Goal: Transaction & Acquisition: Book appointment/travel/reservation

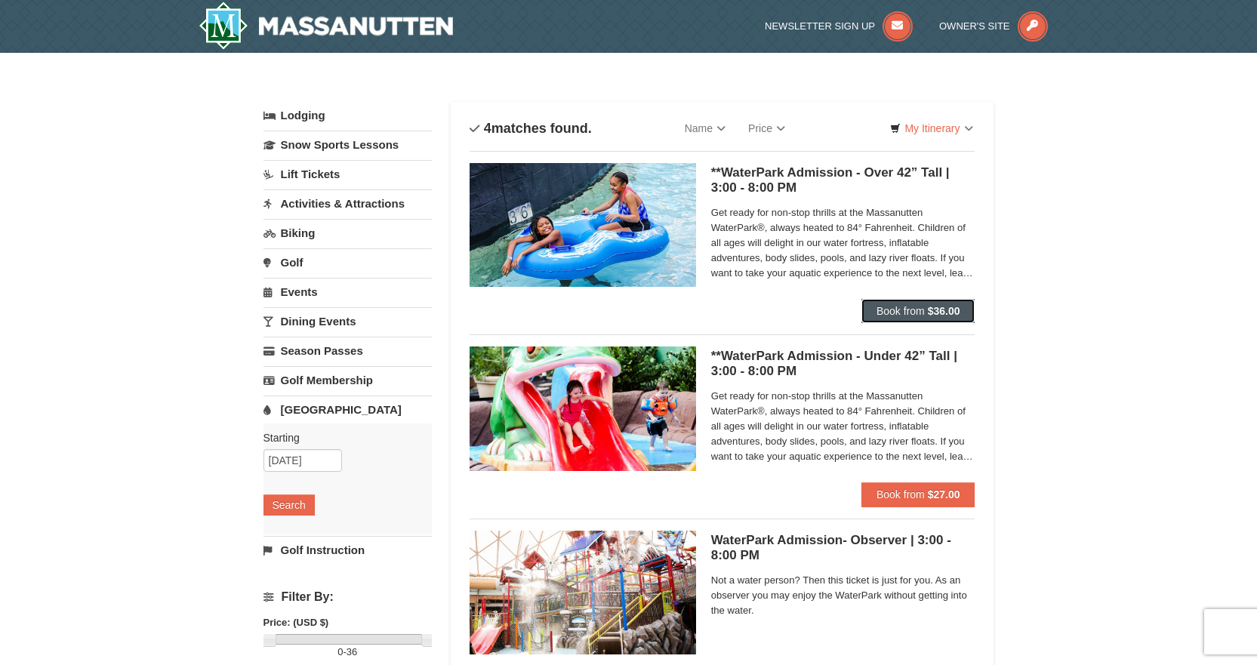
click at [895, 316] on span "Book from" at bounding box center [900, 311] width 48 height 12
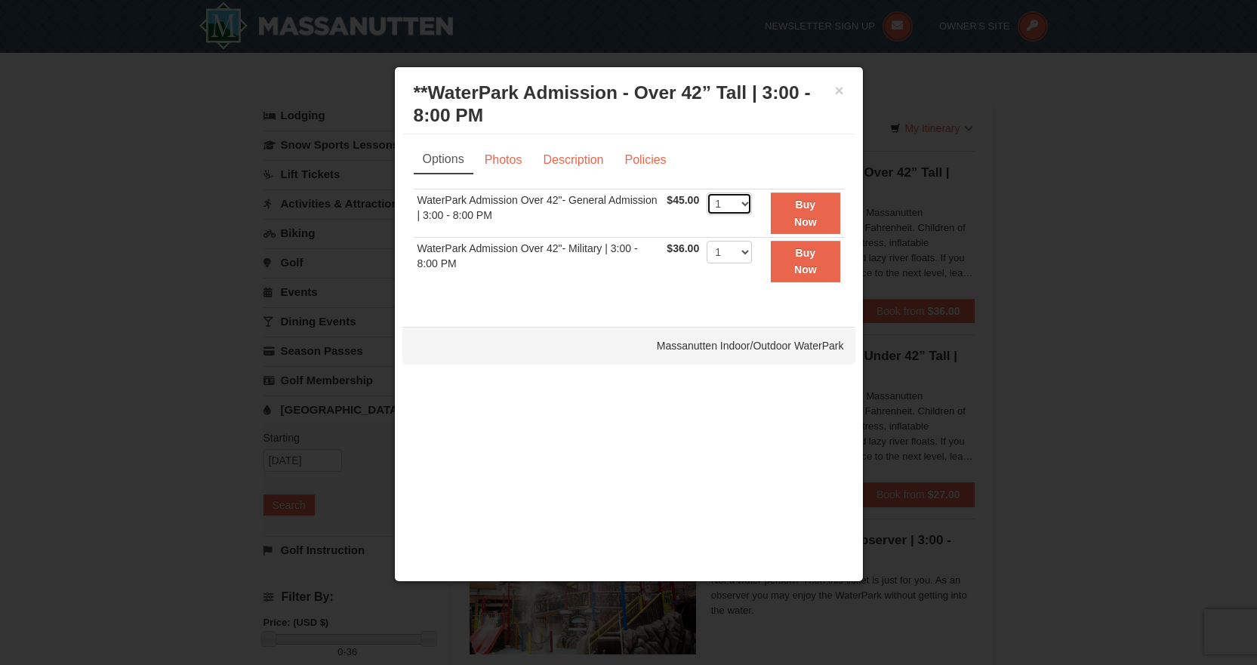
click at [730, 201] on select "1 2 3 4 5 6 7 8 9 10 11 12 13 14 15 16 17 18 19 20 21 22" at bounding box center [728, 203] width 45 height 23
select select "4"
click at [706, 192] on select "1 2 3 4 5 6 7 8 9 10 11 12 13 14 15 16 17 18 19 20 21 22" at bounding box center [728, 203] width 45 height 23
click at [803, 208] on strong "Buy Now" at bounding box center [805, 213] width 23 height 29
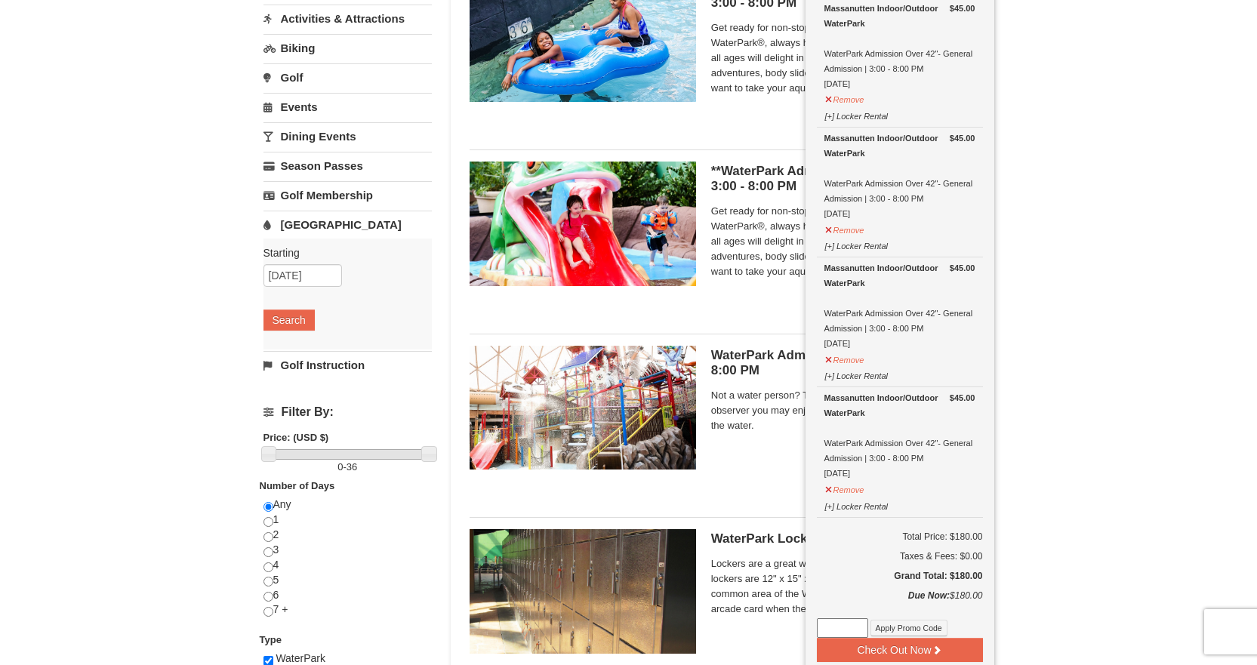
scroll to position [382, 0]
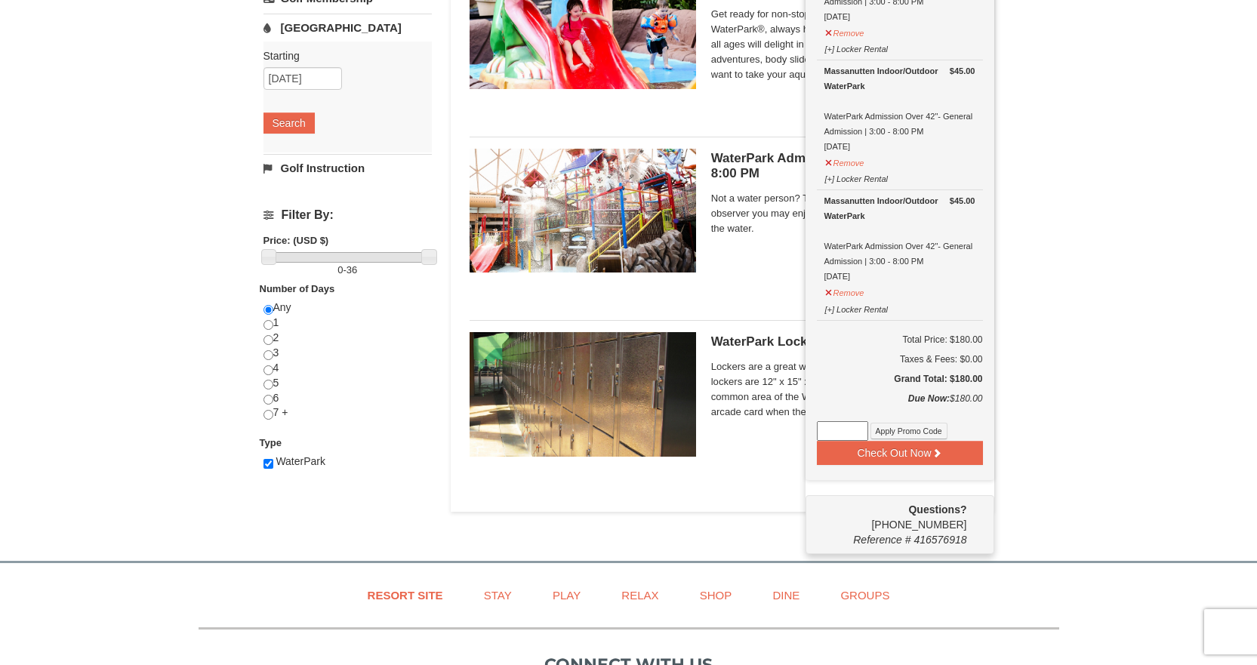
click at [842, 429] on div at bounding box center [628, 332] width 1257 height 665
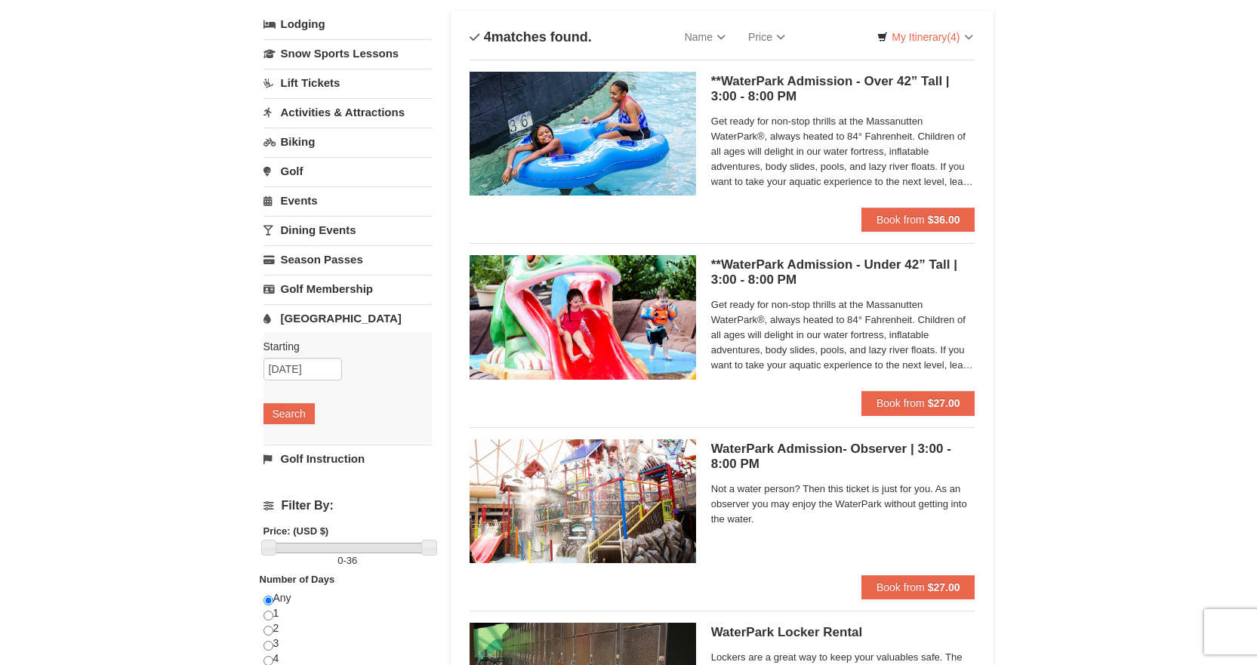
scroll to position [5, 0]
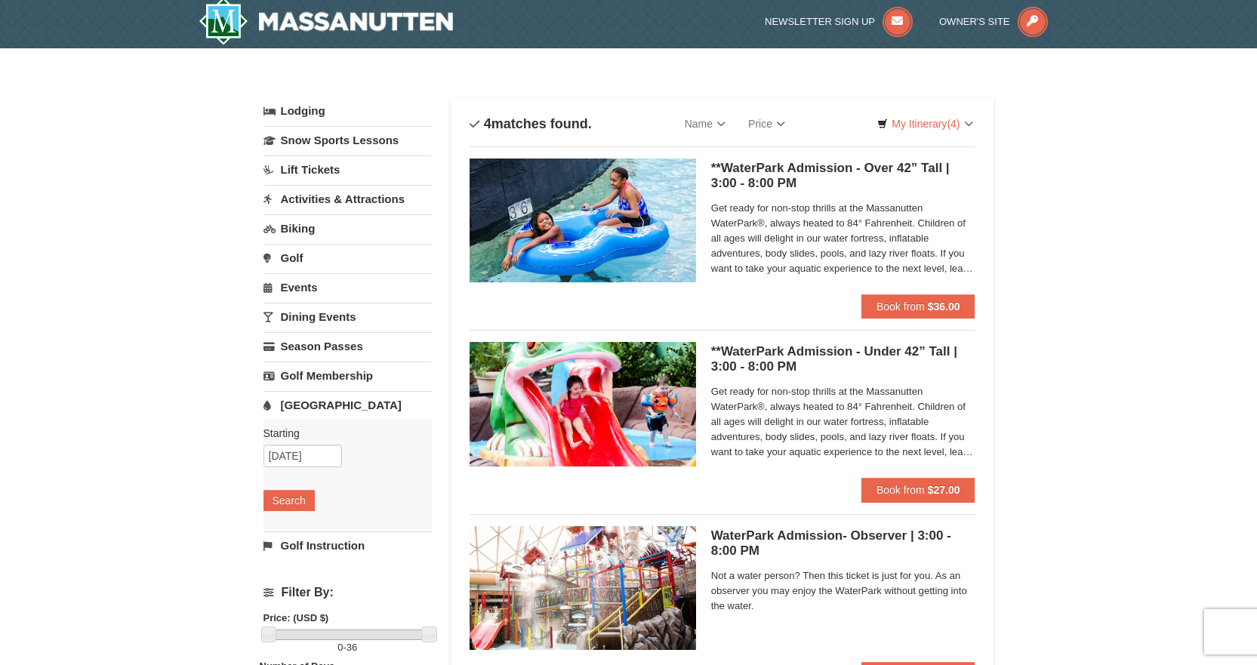
click at [953, 126] on div at bounding box center [628, 332] width 1257 height 665
click at [968, 125] on div at bounding box center [628, 332] width 1257 height 665
click at [926, 125] on div at bounding box center [628, 332] width 1257 height 665
click at [950, 124] on div at bounding box center [628, 332] width 1257 height 665
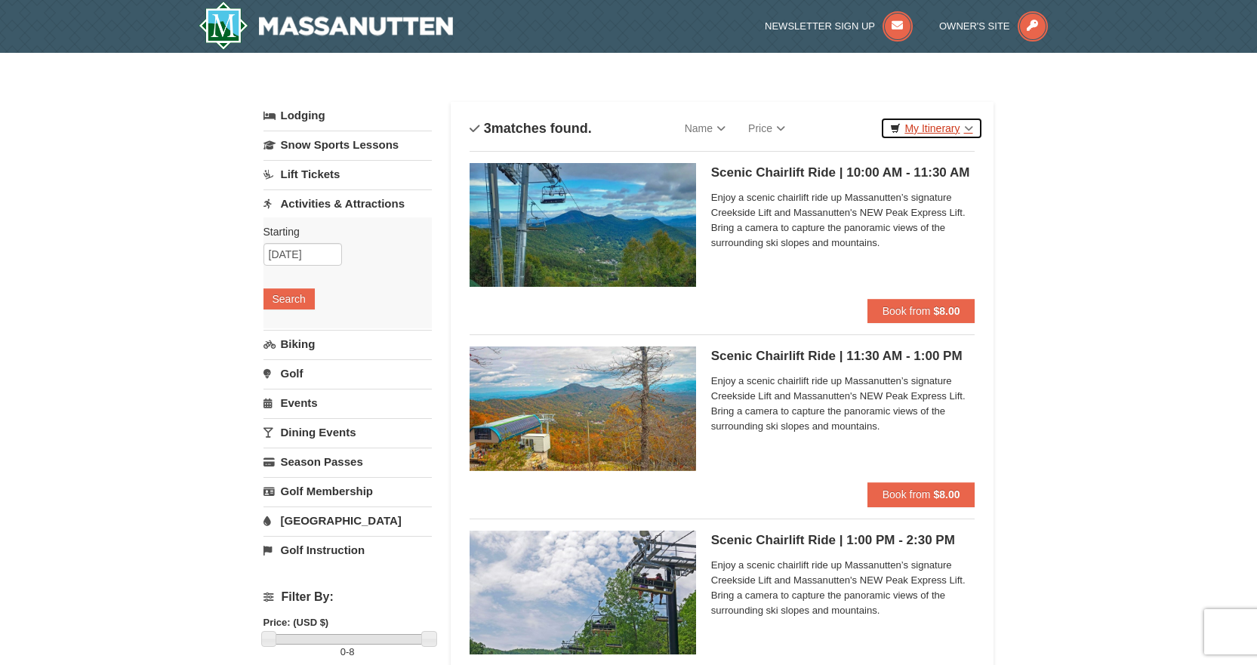
click at [936, 129] on link "My Itinerary" at bounding box center [931, 128] width 102 height 23
click at [946, 128] on link "My Itinerary" at bounding box center [931, 128] width 102 height 23
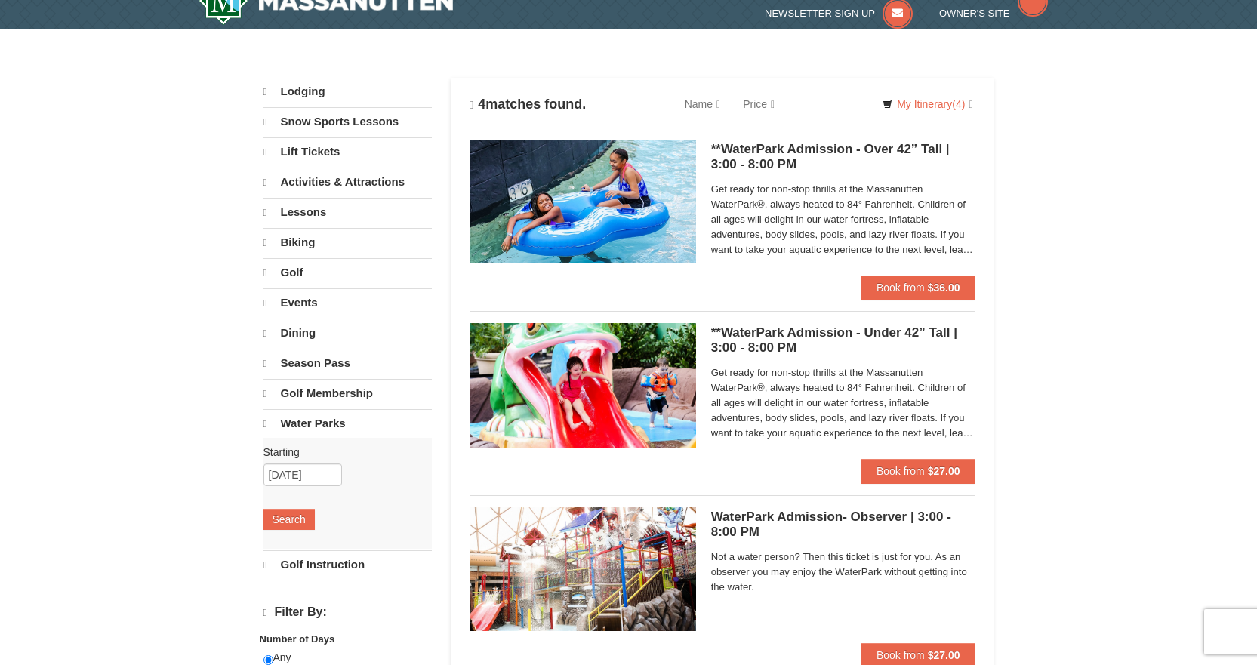
scroll to position [5, 0]
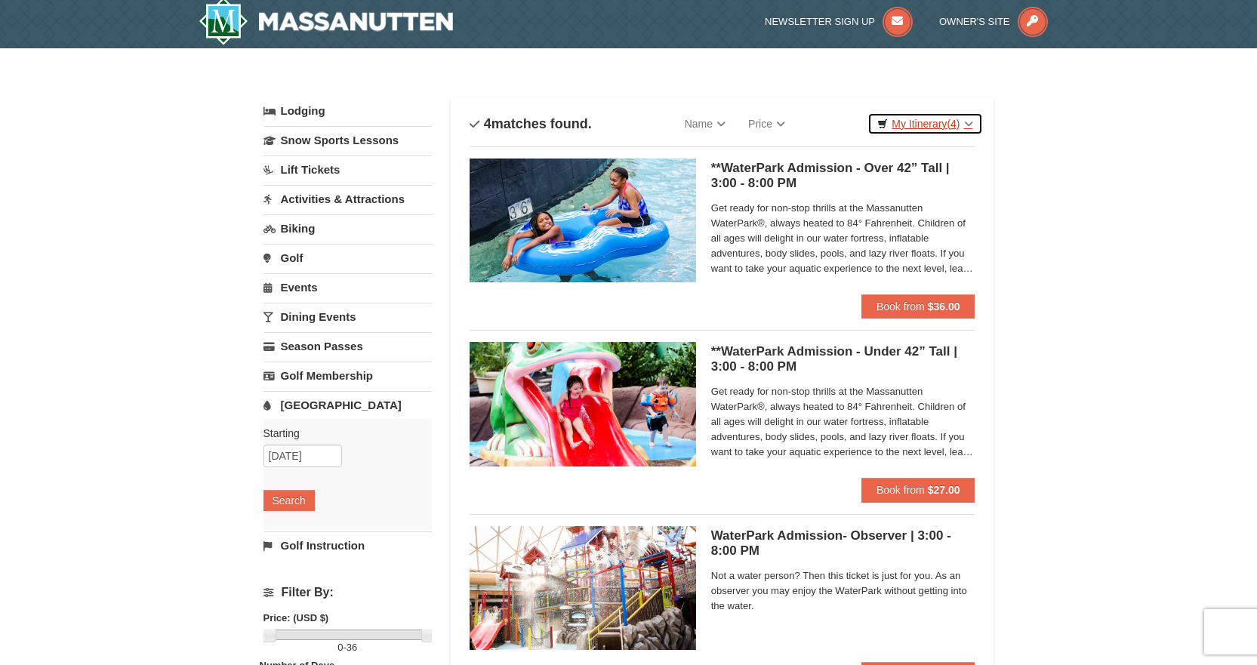
click at [940, 127] on link "My Itinerary (4)" at bounding box center [924, 123] width 115 height 23
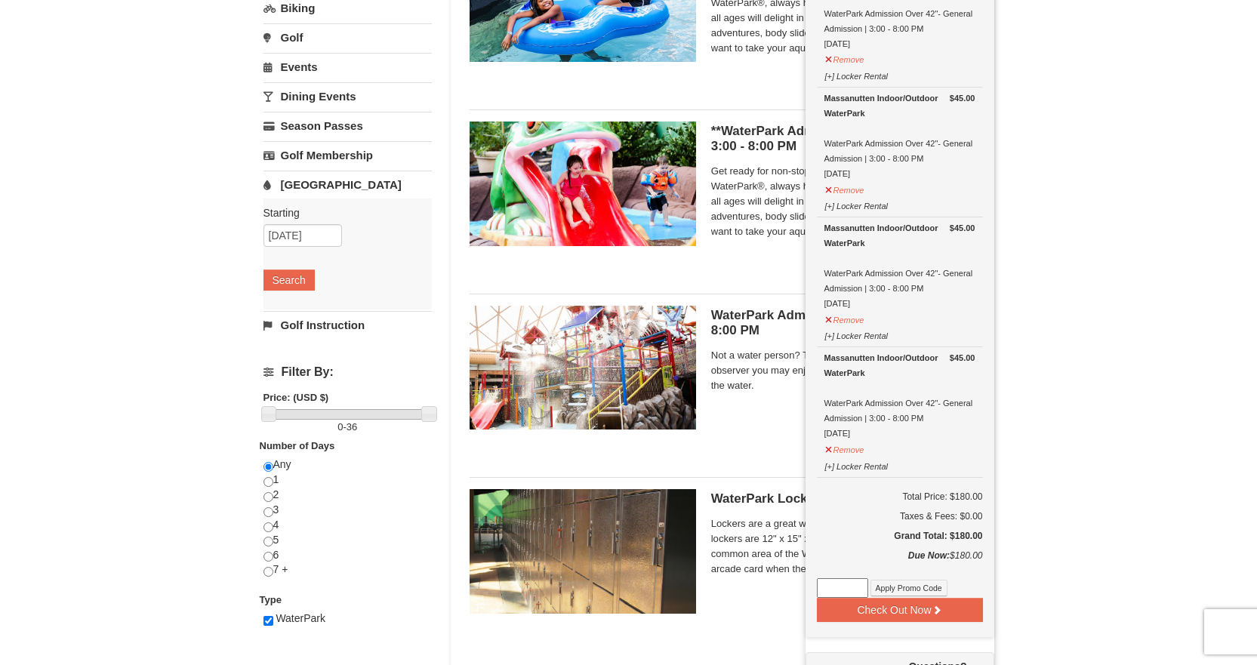
scroll to position [306, 0]
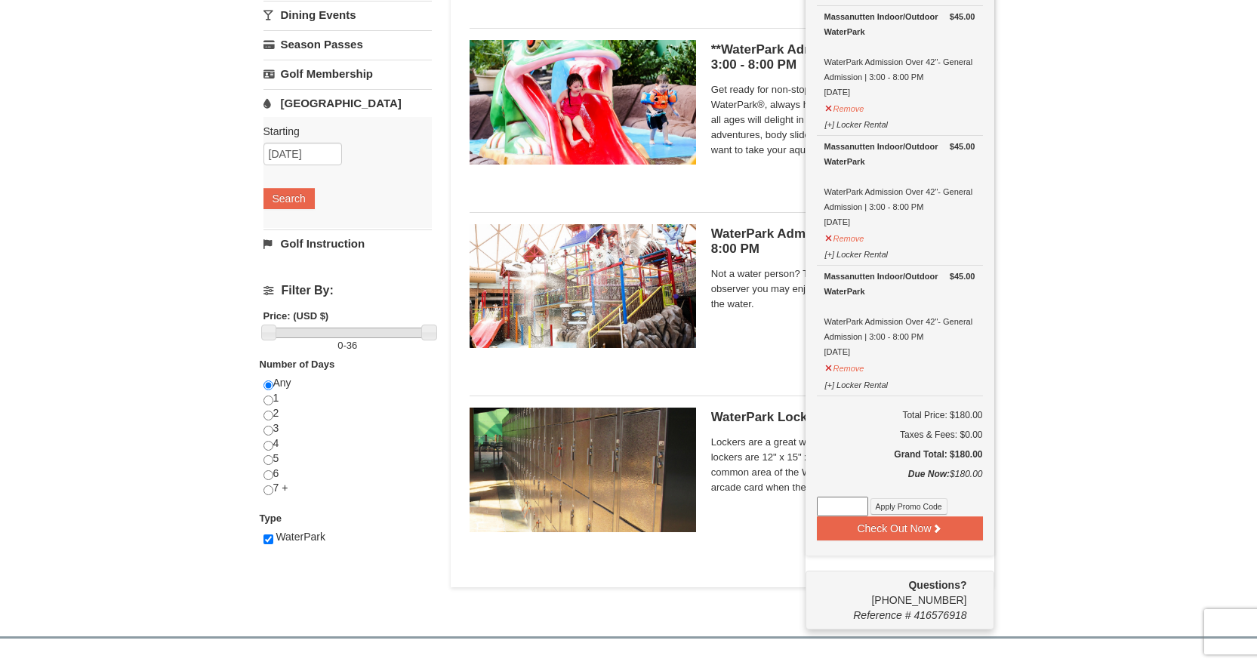
click at [852, 512] on input at bounding box center [842, 507] width 51 height 20
paste input "WPHarvestMonThurs25"
type input "WPHarvestMonThurs25"
click at [903, 503] on button "Apply Promo Code" at bounding box center [908, 506] width 77 height 17
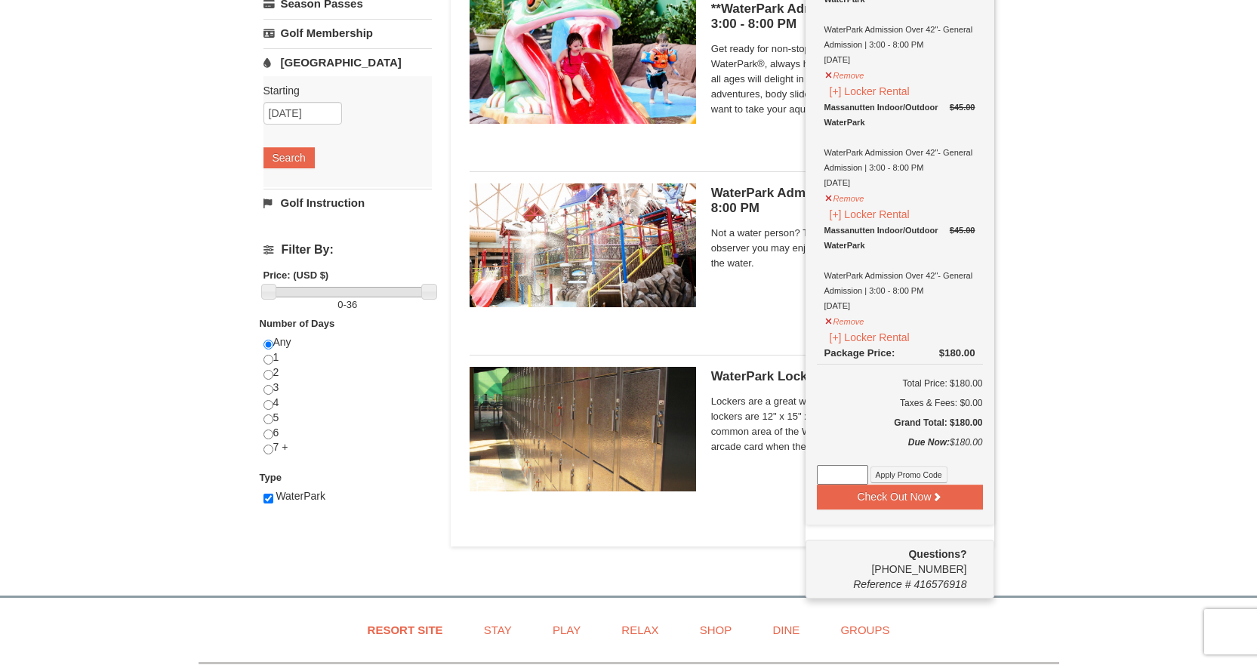
scroll to position [457, 0]
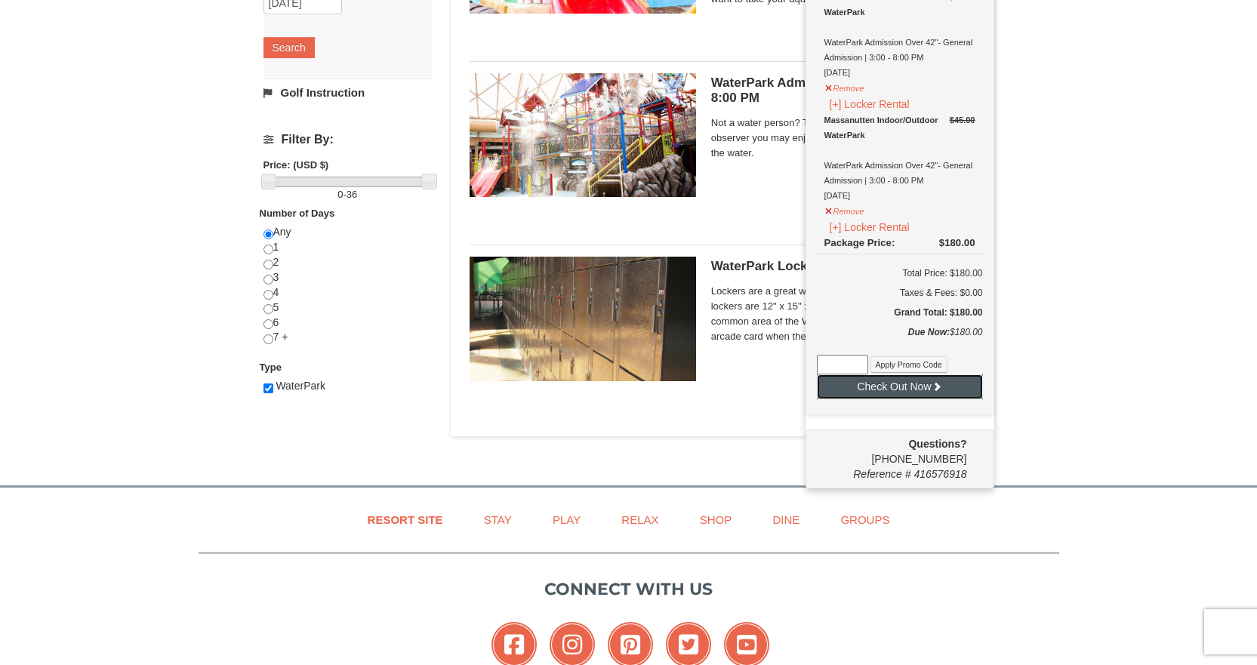
click at [902, 395] on button "Check Out Now" at bounding box center [900, 386] width 166 height 24
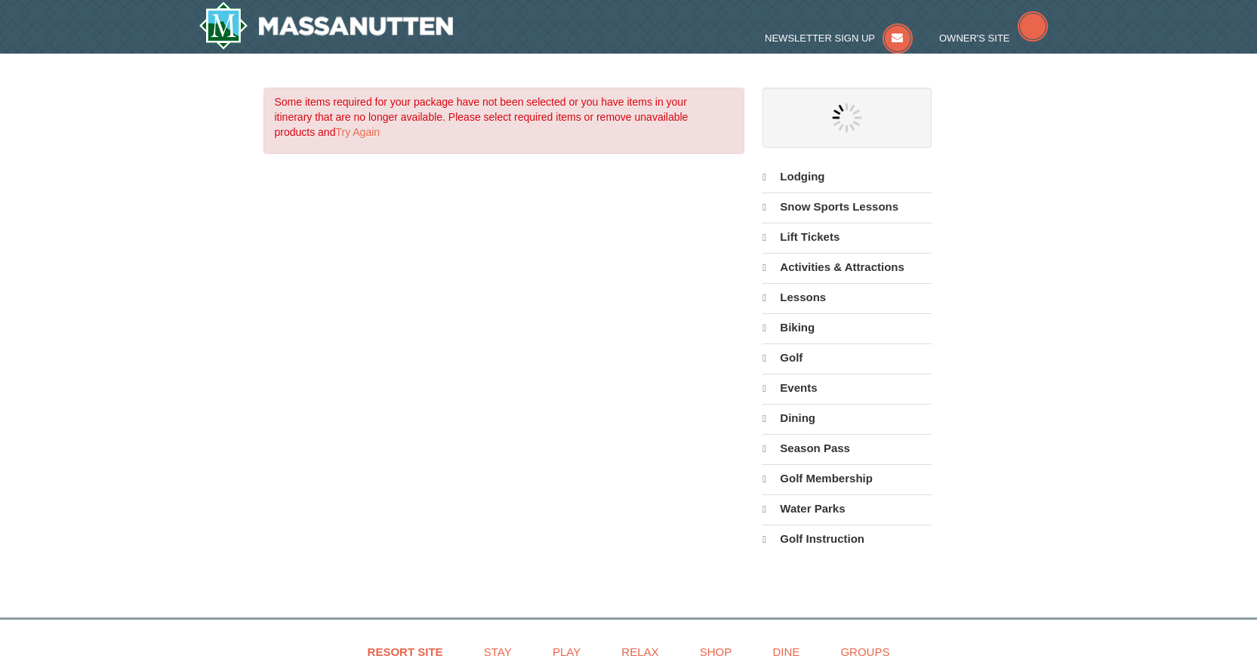
select select "10"
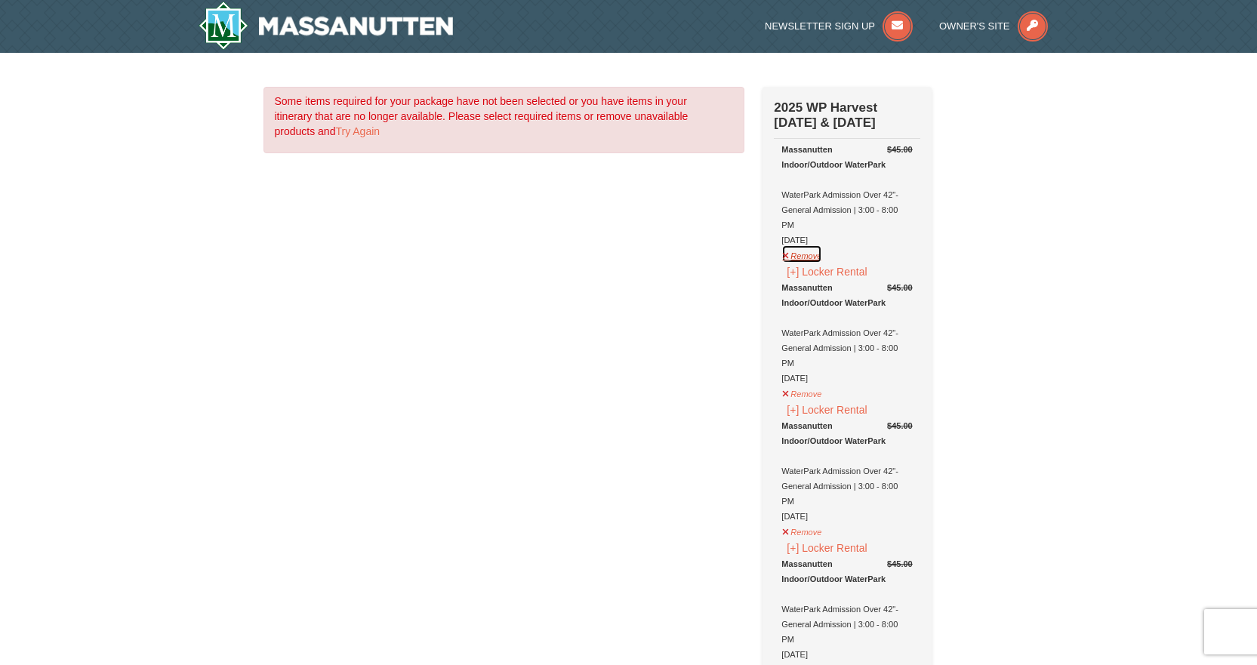
click at [805, 259] on button "Remove" at bounding box center [801, 254] width 41 height 19
click at [799, 260] on button "Remove" at bounding box center [801, 254] width 41 height 19
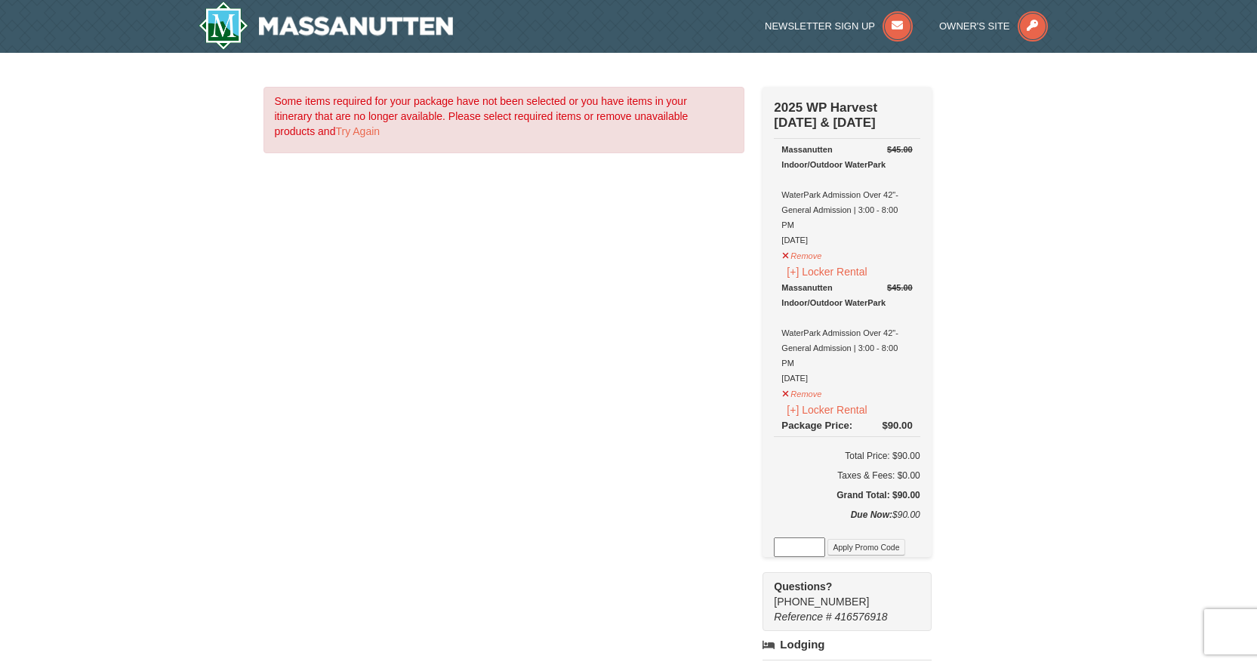
click at [795, 557] on input at bounding box center [799, 547] width 51 height 20
type input "WPHarvestMonThurs25"
click at [858, 553] on button "Apply Promo Code" at bounding box center [865, 547] width 77 height 17
